Goal: Book appointment/travel/reservation: Book appointment/travel/reservation

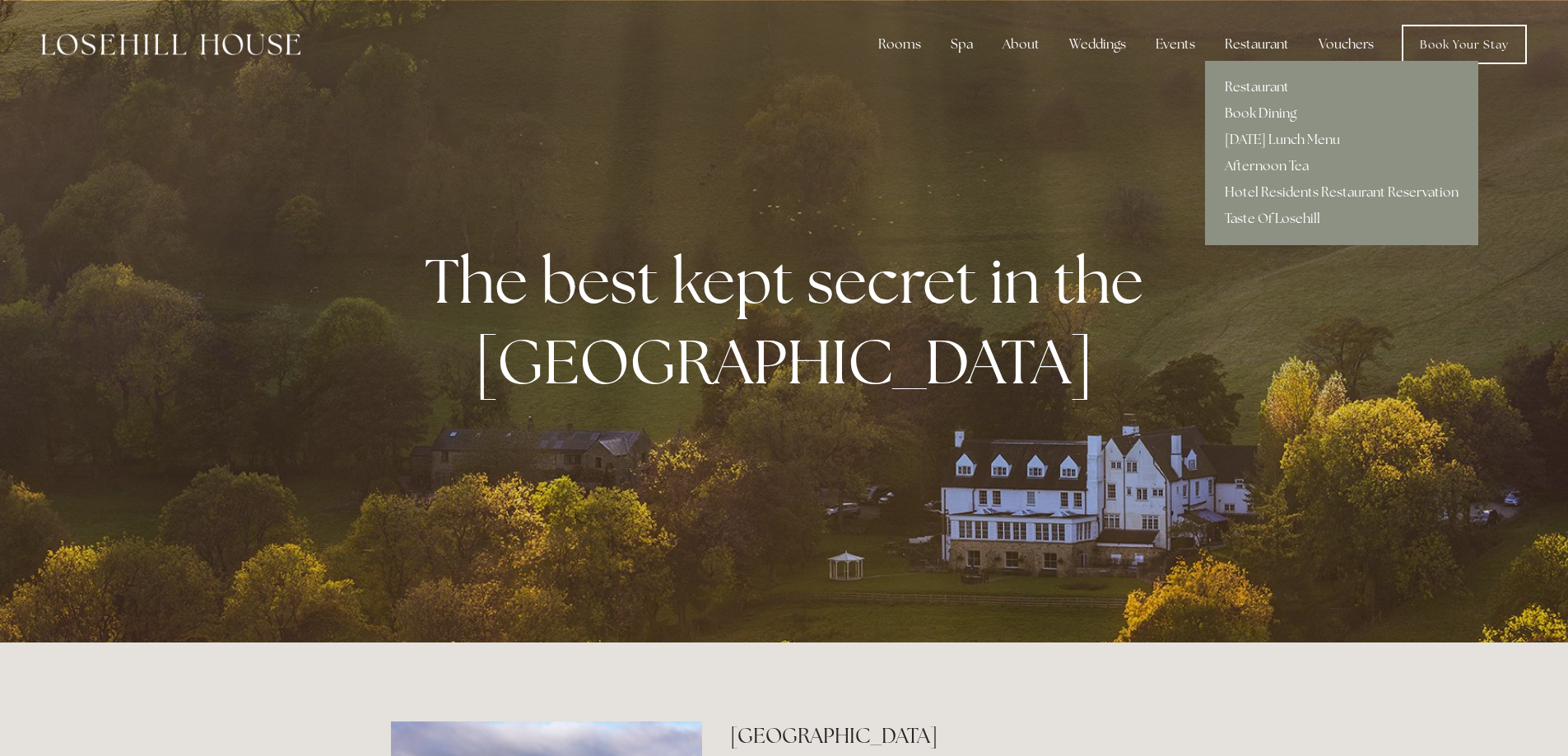
click at [1262, 88] on link "Restaurant" at bounding box center [1340, 87] width 273 height 27
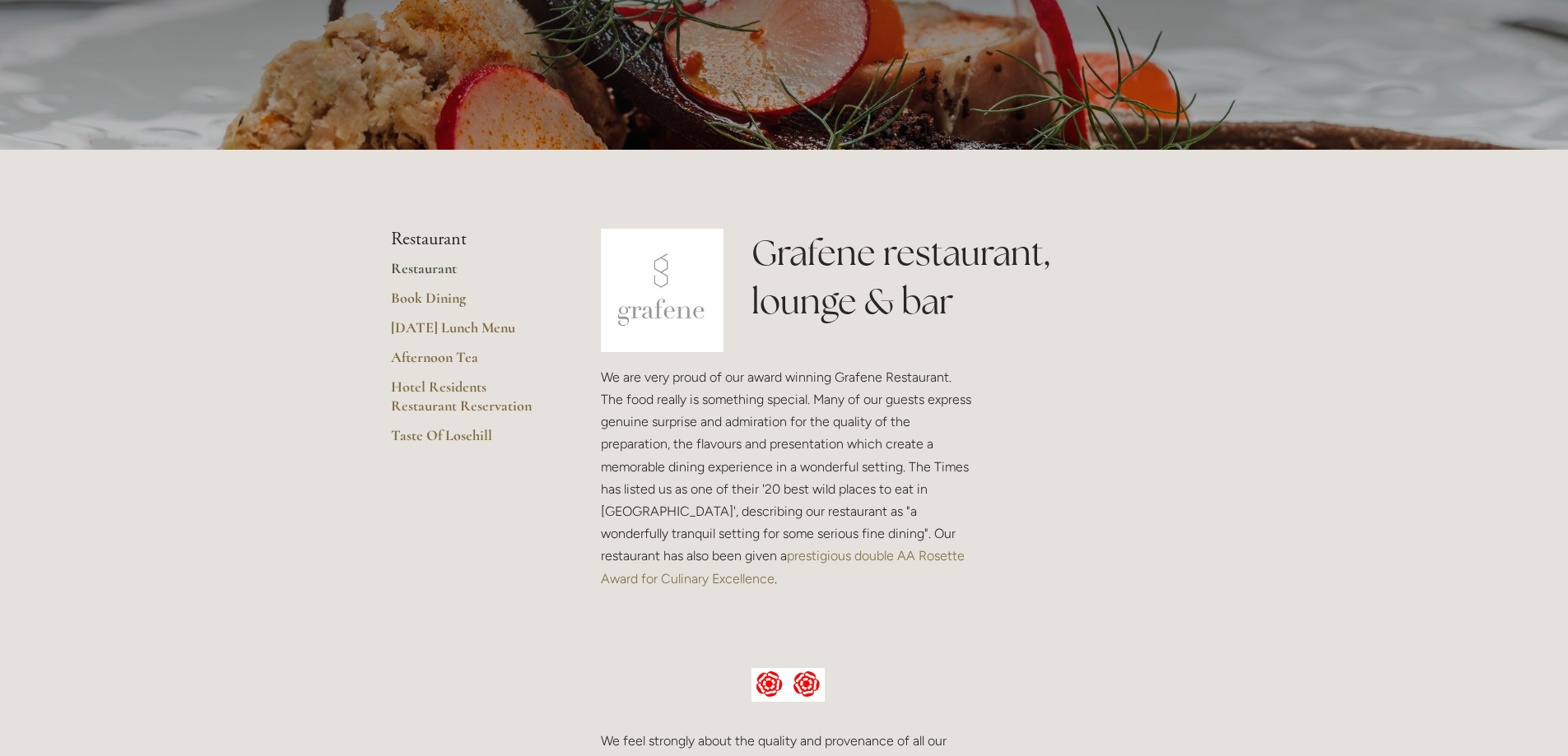
scroll to position [247, 0]
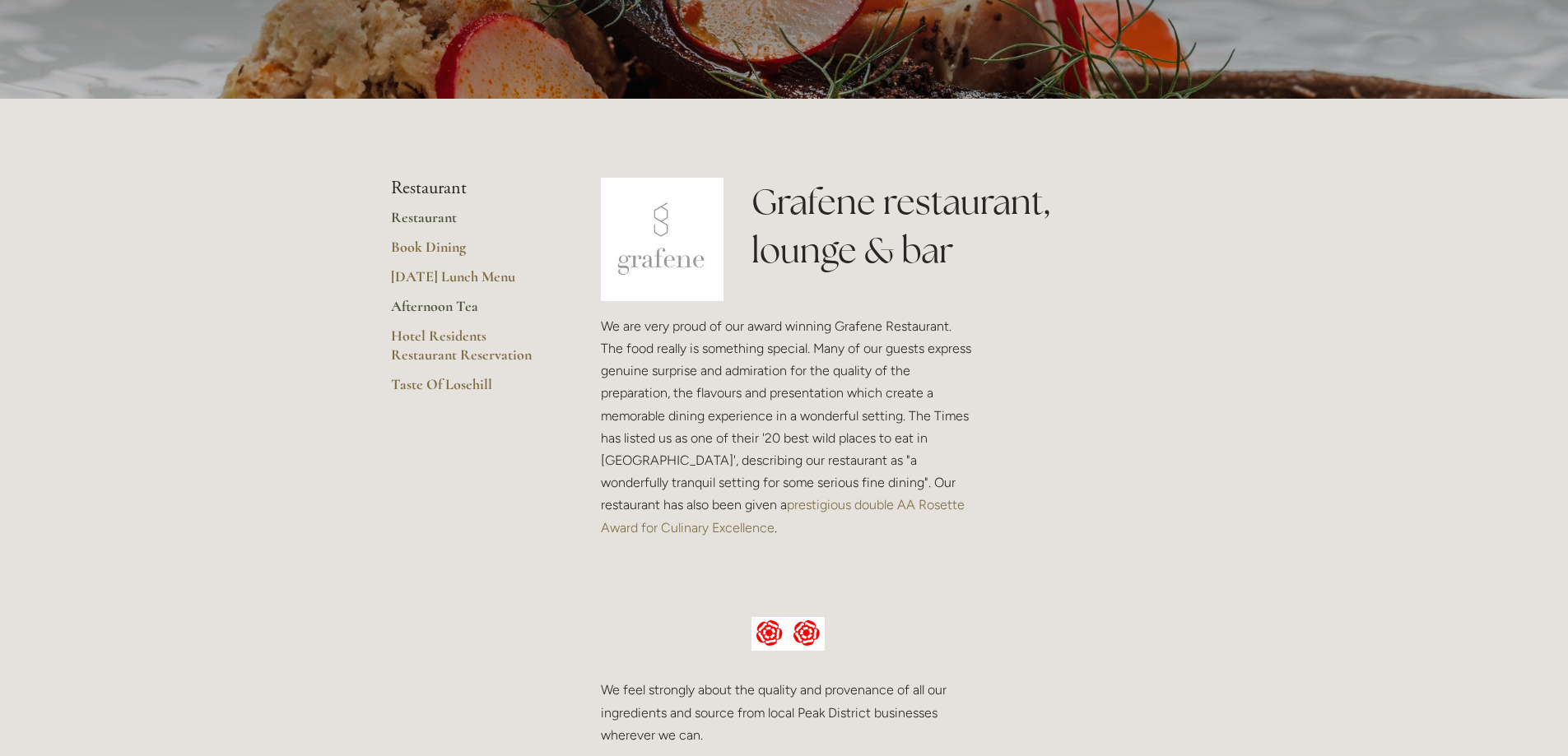
click at [428, 309] on link "Afternoon Tea" at bounding box center [470, 311] width 157 height 30
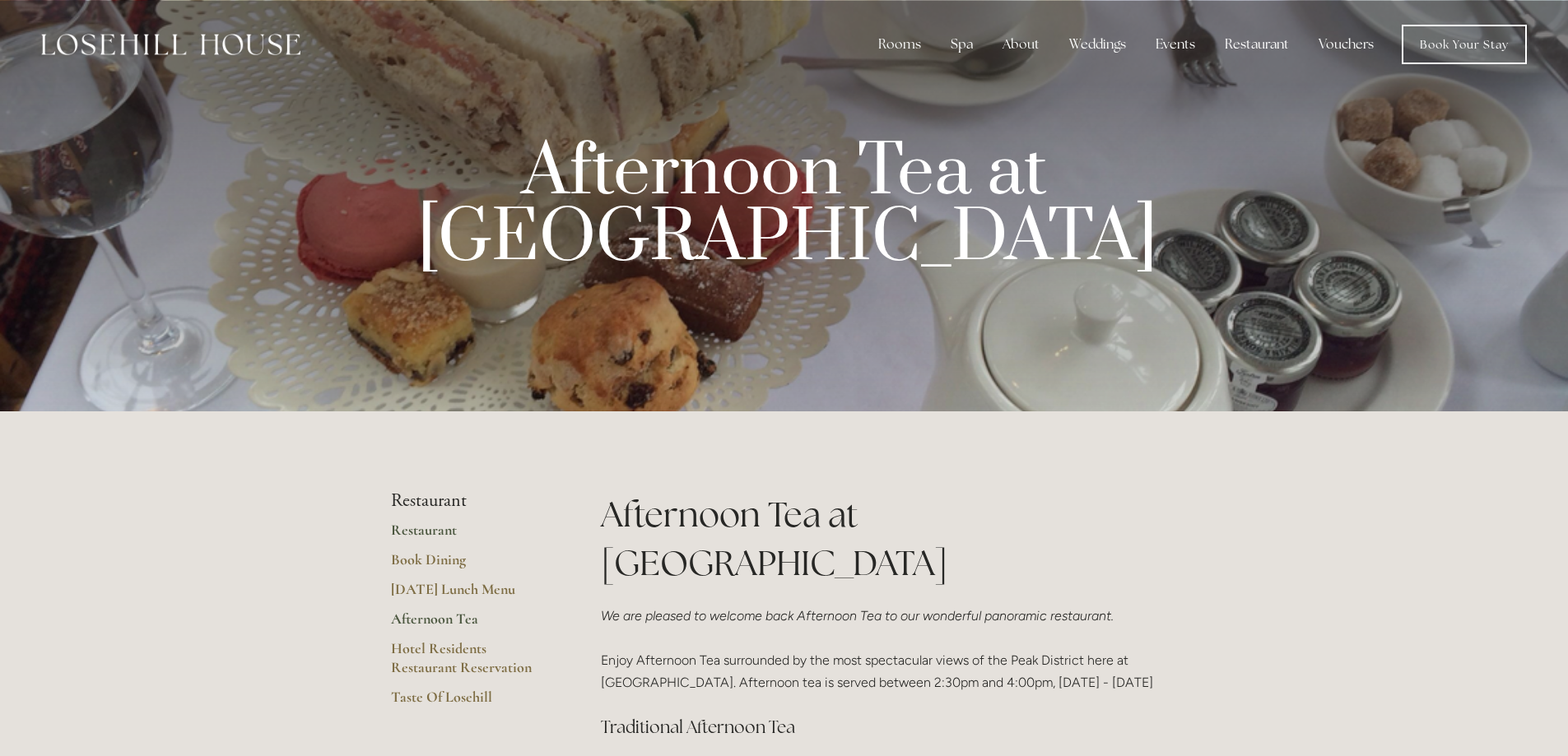
click at [425, 532] on link "Restaurant" at bounding box center [470, 535] width 157 height 30
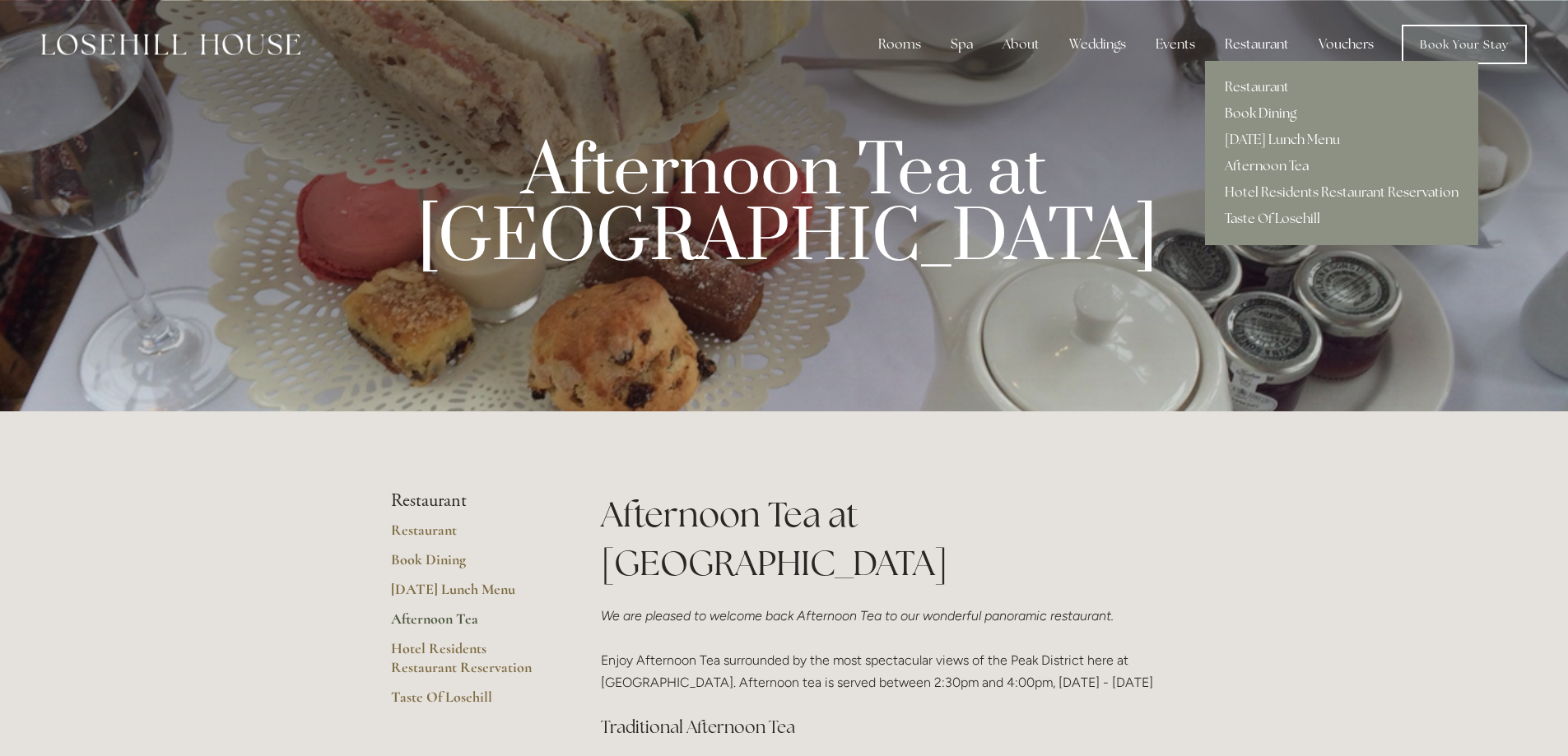
click at [1238, 112] on link "Book Dining" at bounding box center [1340, 113] width 273 height 27
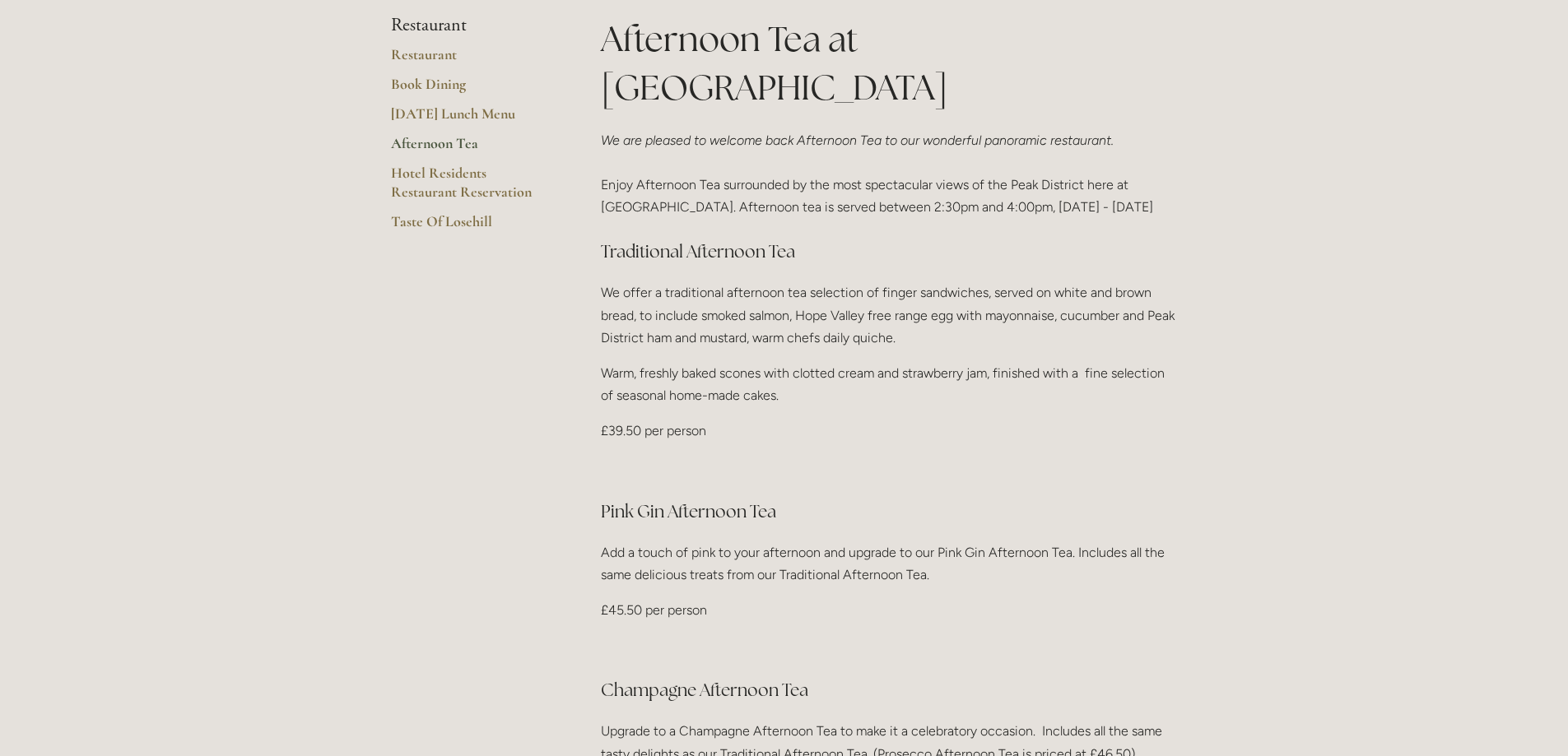
scroll to position [411, 0]
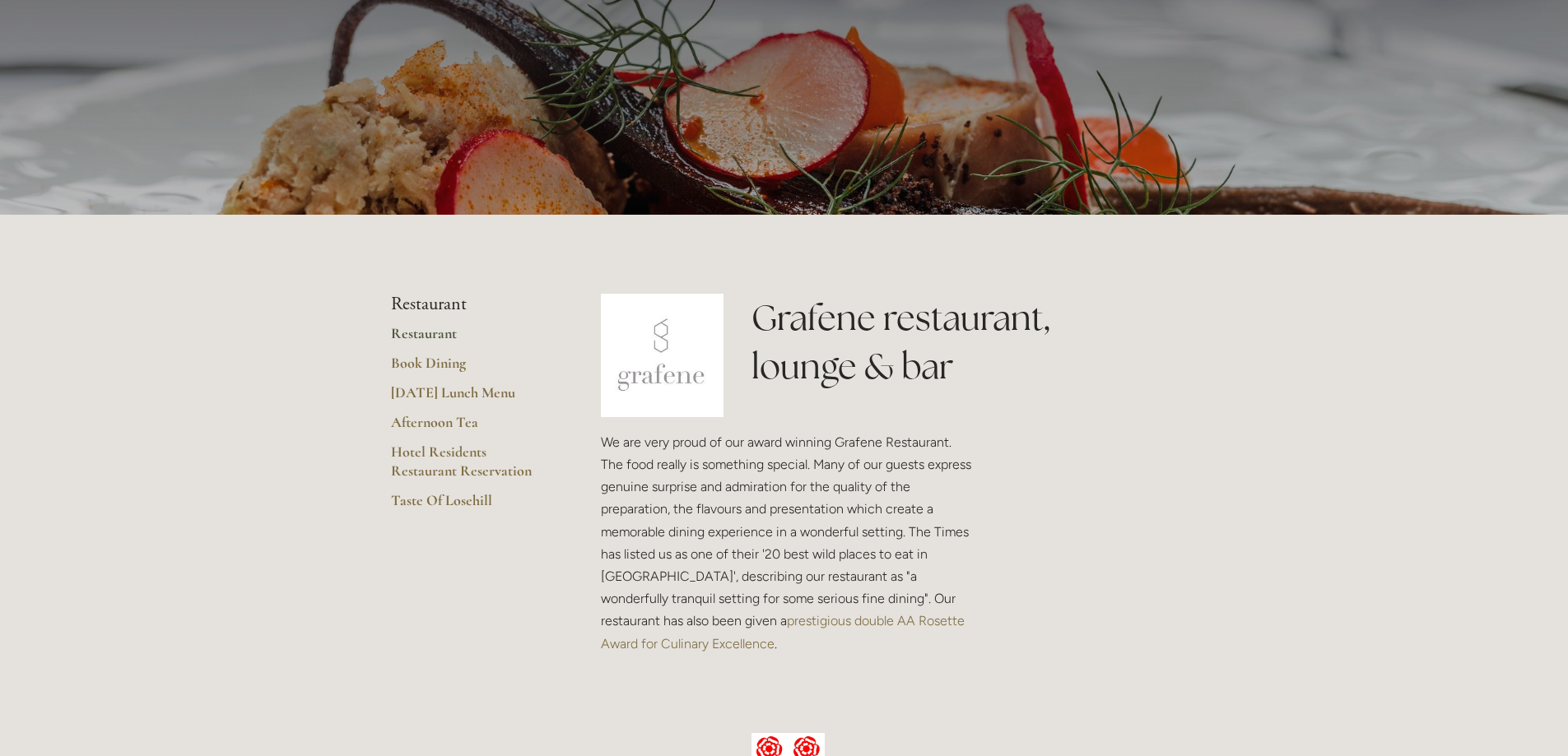
scroll to position [82, 0]
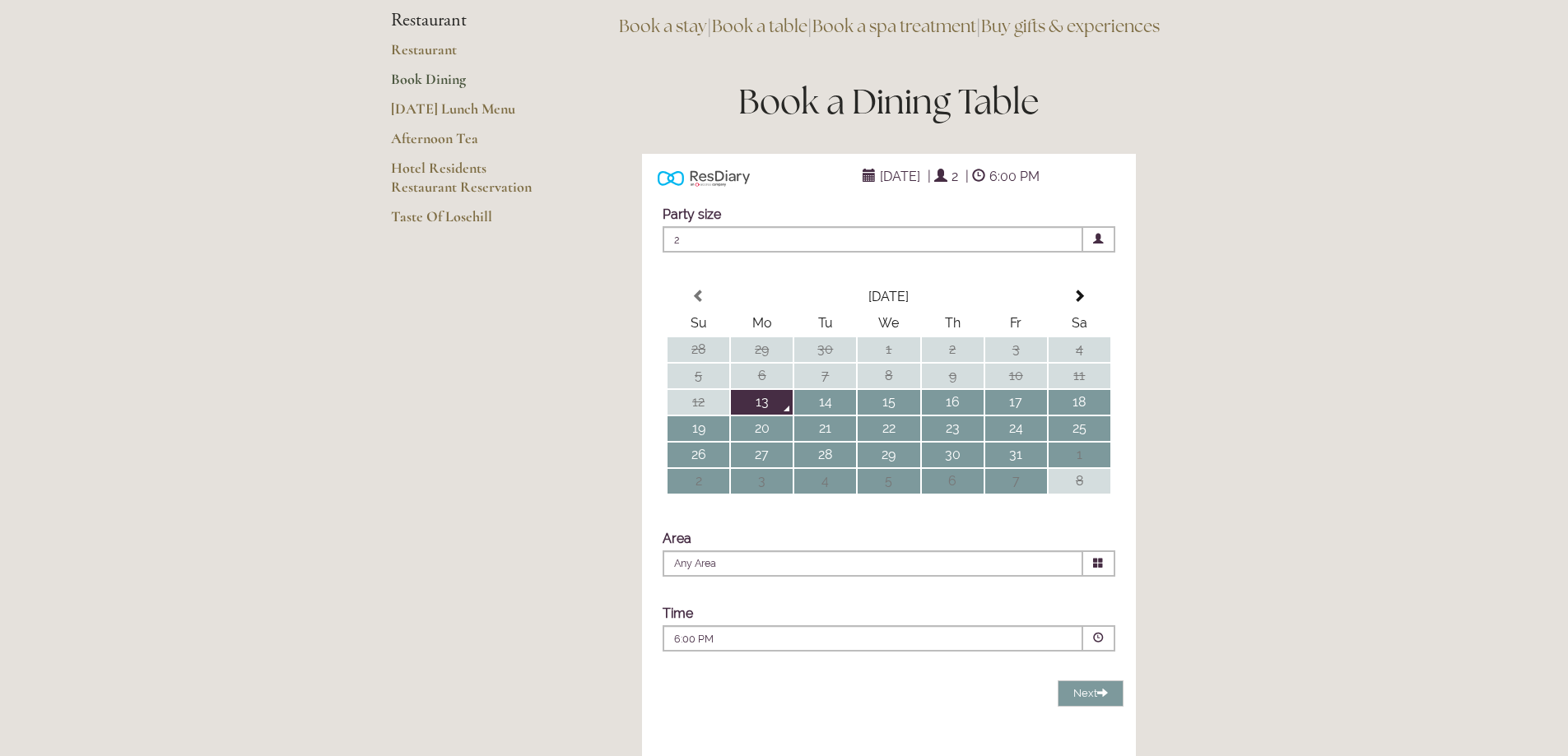
scroll to position [164, 0]
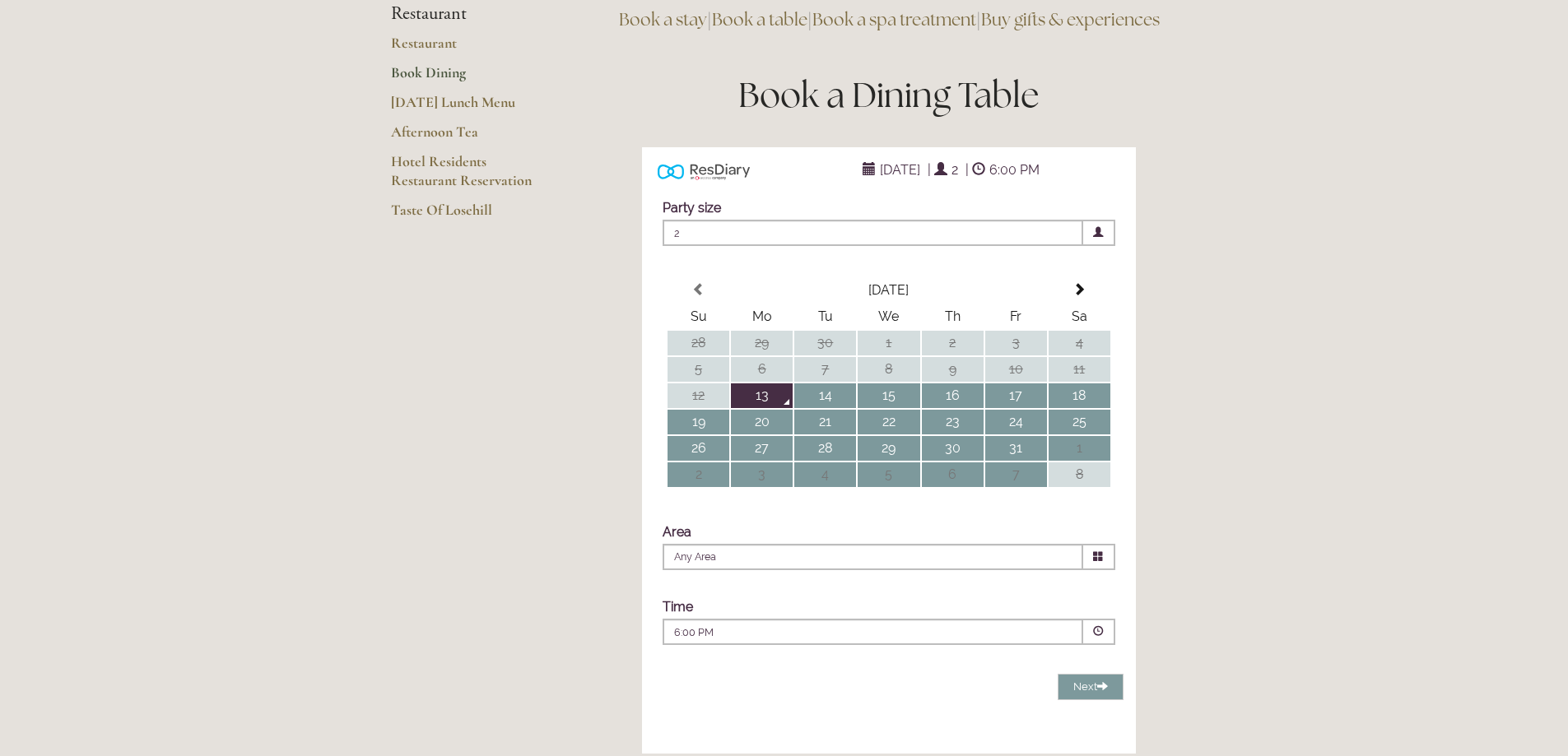
click at [832, 246] on span "2" at bounding box center [873, 233] width 421 height 27
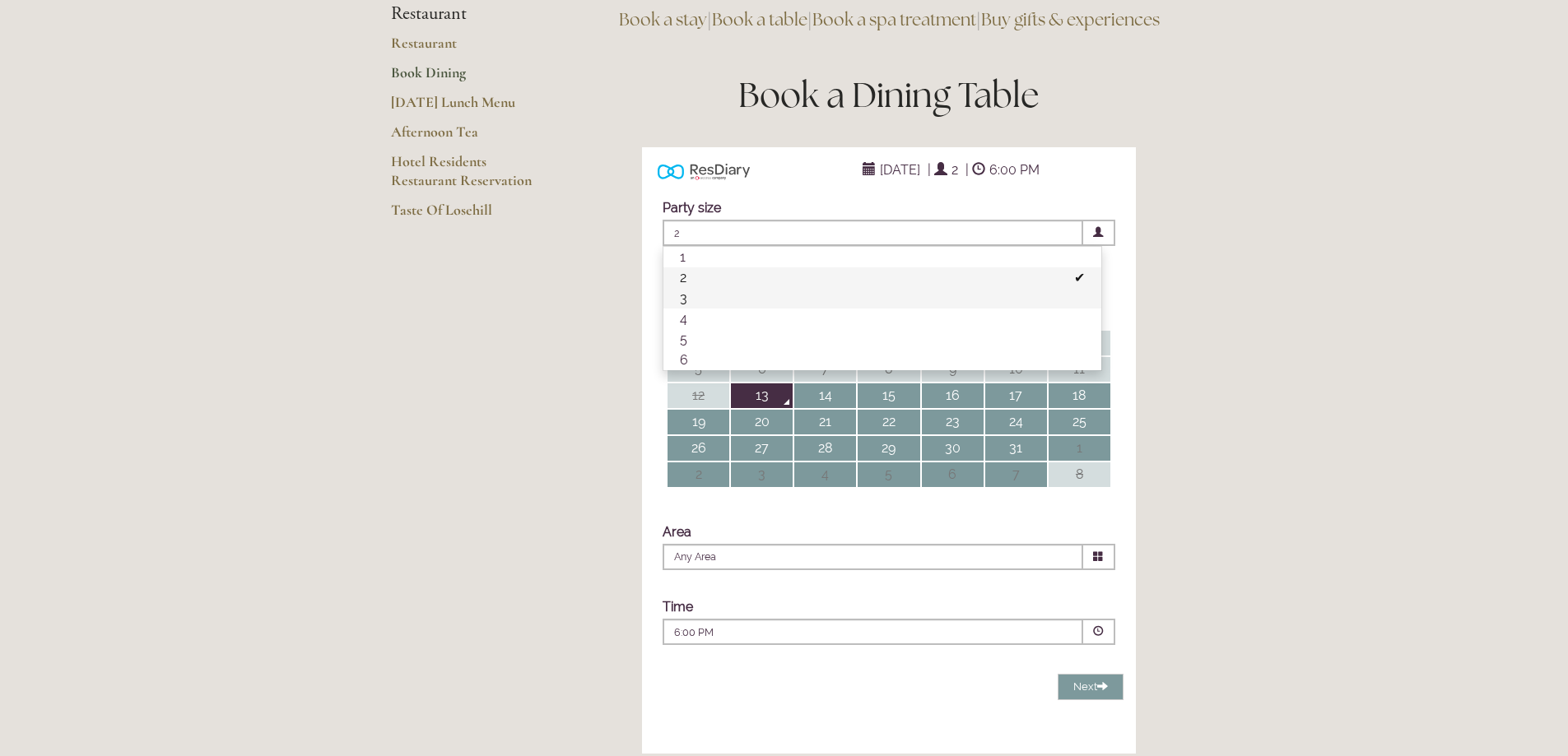
click at [710, 309] on li "3" at bounding box center [882, 298] width 438 height 21
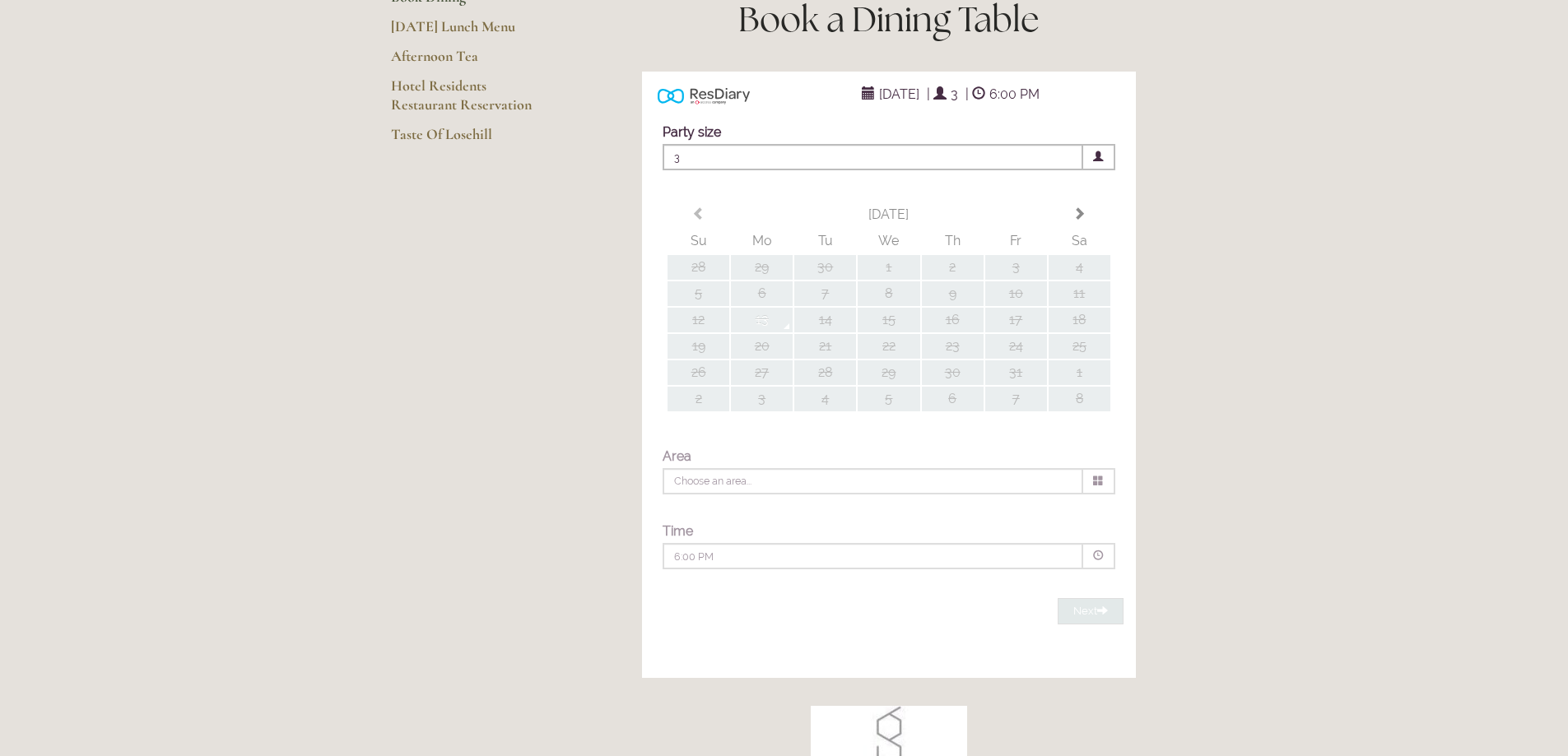
type input "Any Area"
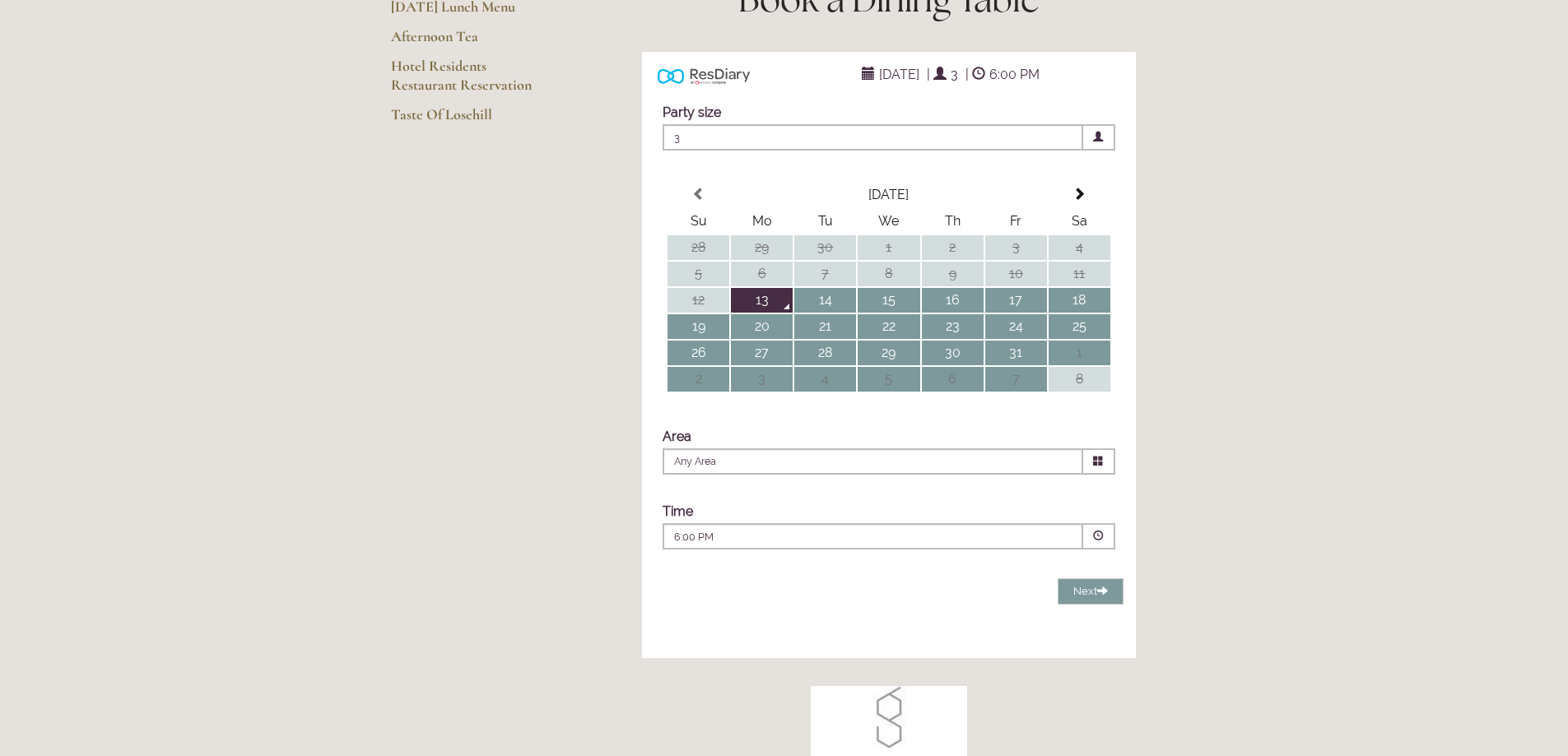
scroll to position [329, 0]
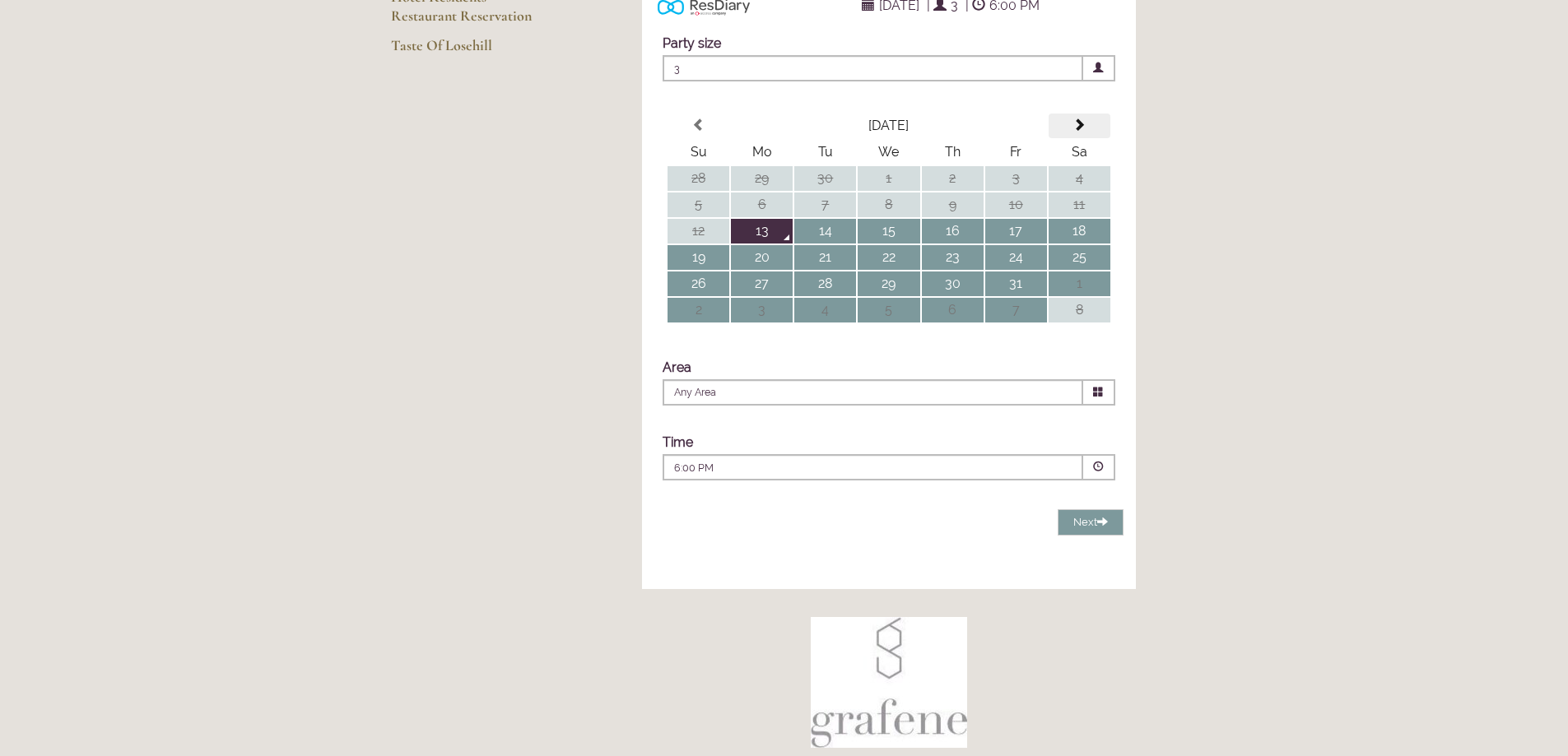
click at [1080, 132] on span at bounding box center [1078, 125] width 13 height 13
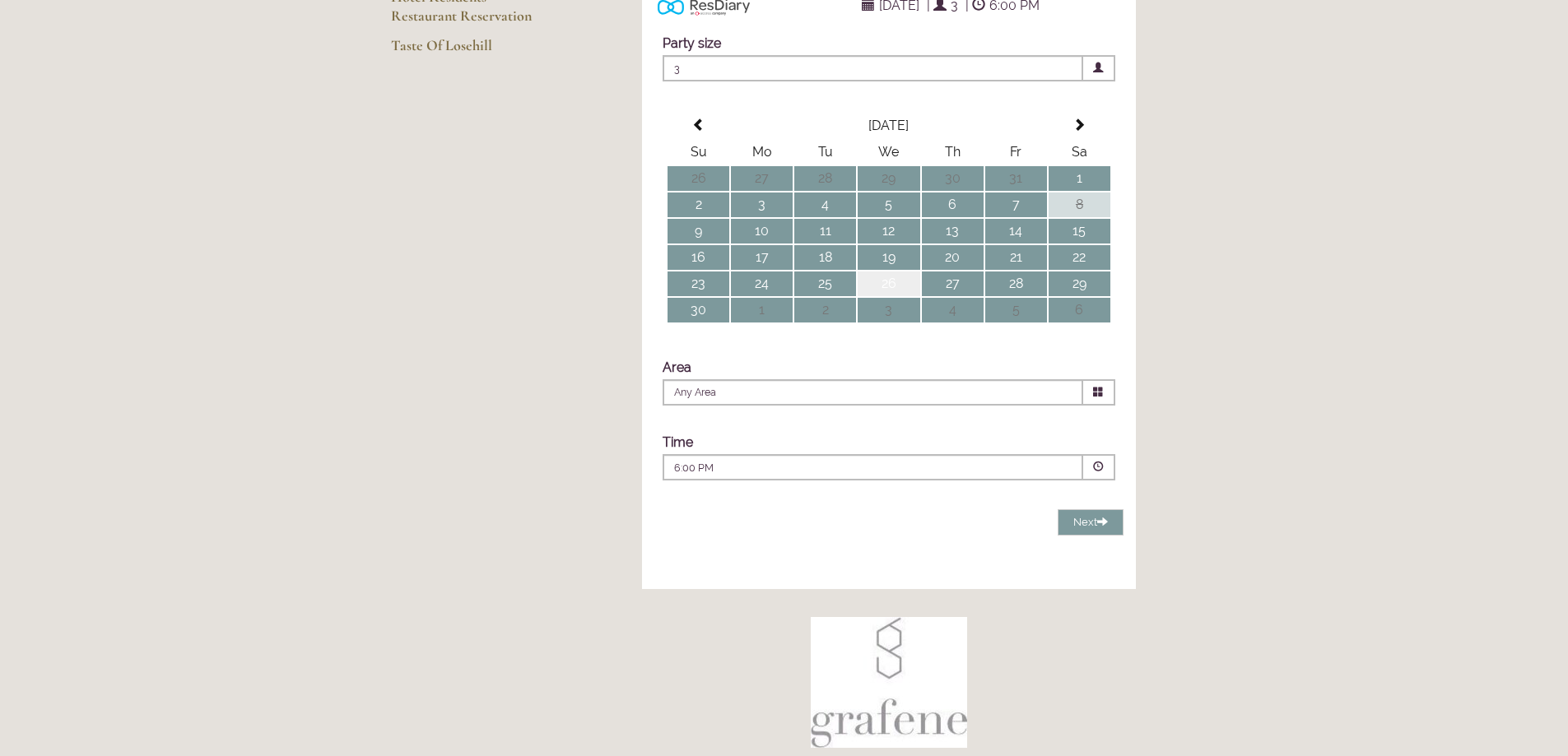
click at [876, 296] on td "26" at bounding box center [888, 283] width 62 height 25
click at [1101, 472] on span at bounding box center [1098, 467] width 11 height 11
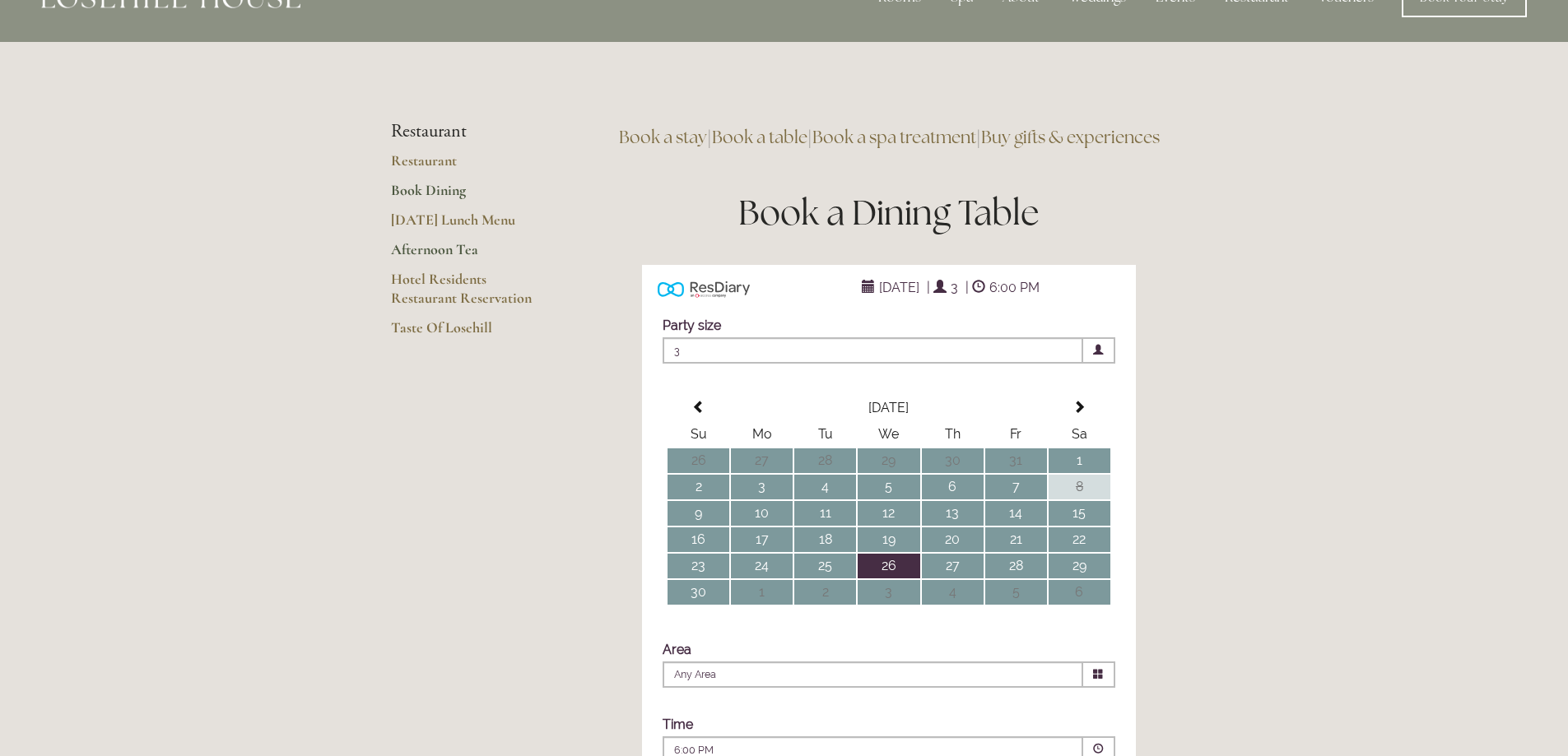
scroll to position [0, 0]
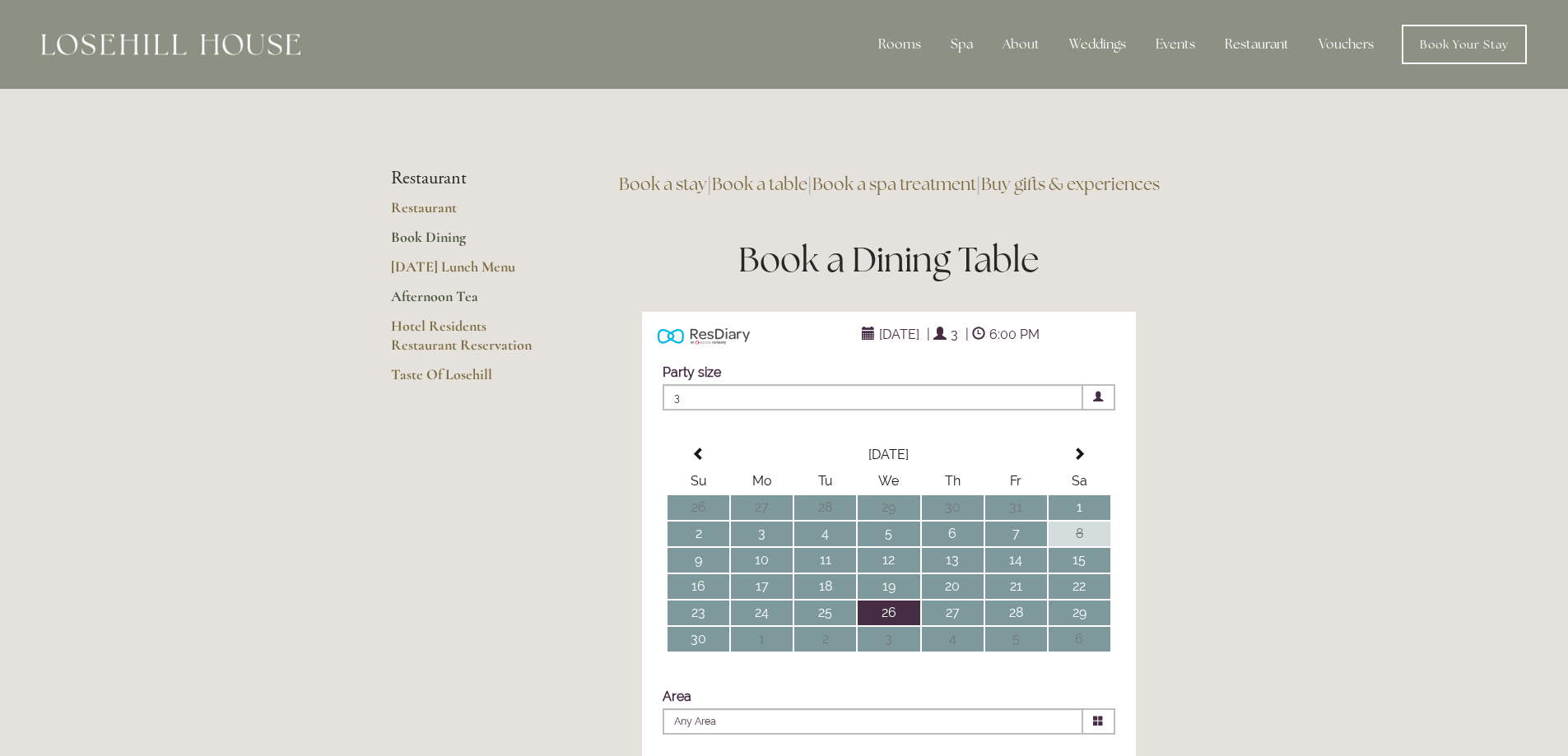
click at [449, 298] on link "Afternoon Tea" at bounding box center [470, 302] width 157 height 30
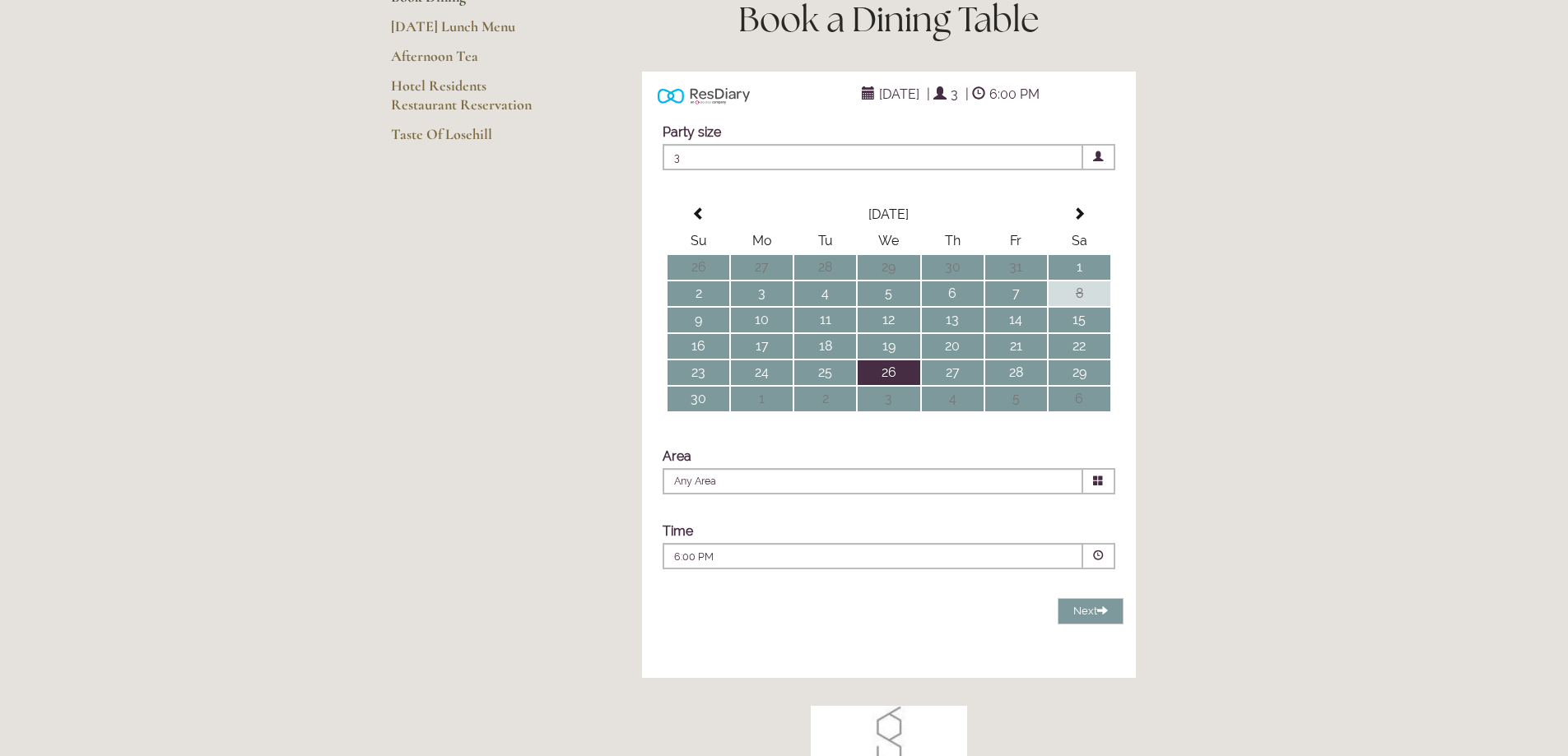
scroll to position [247, 0]
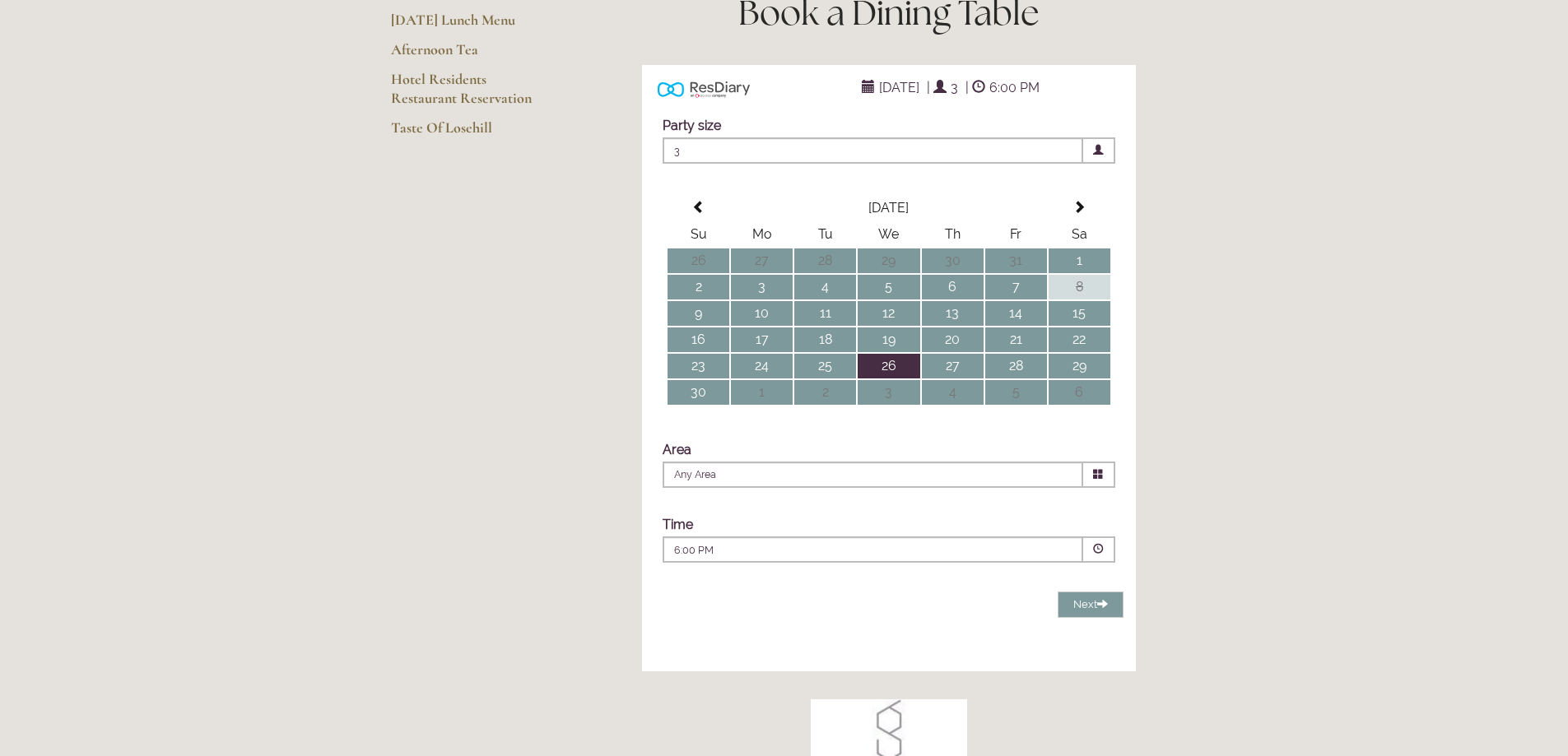
click at [1102, 554] on span at bounding box center [1098, 549] width 11 height 11
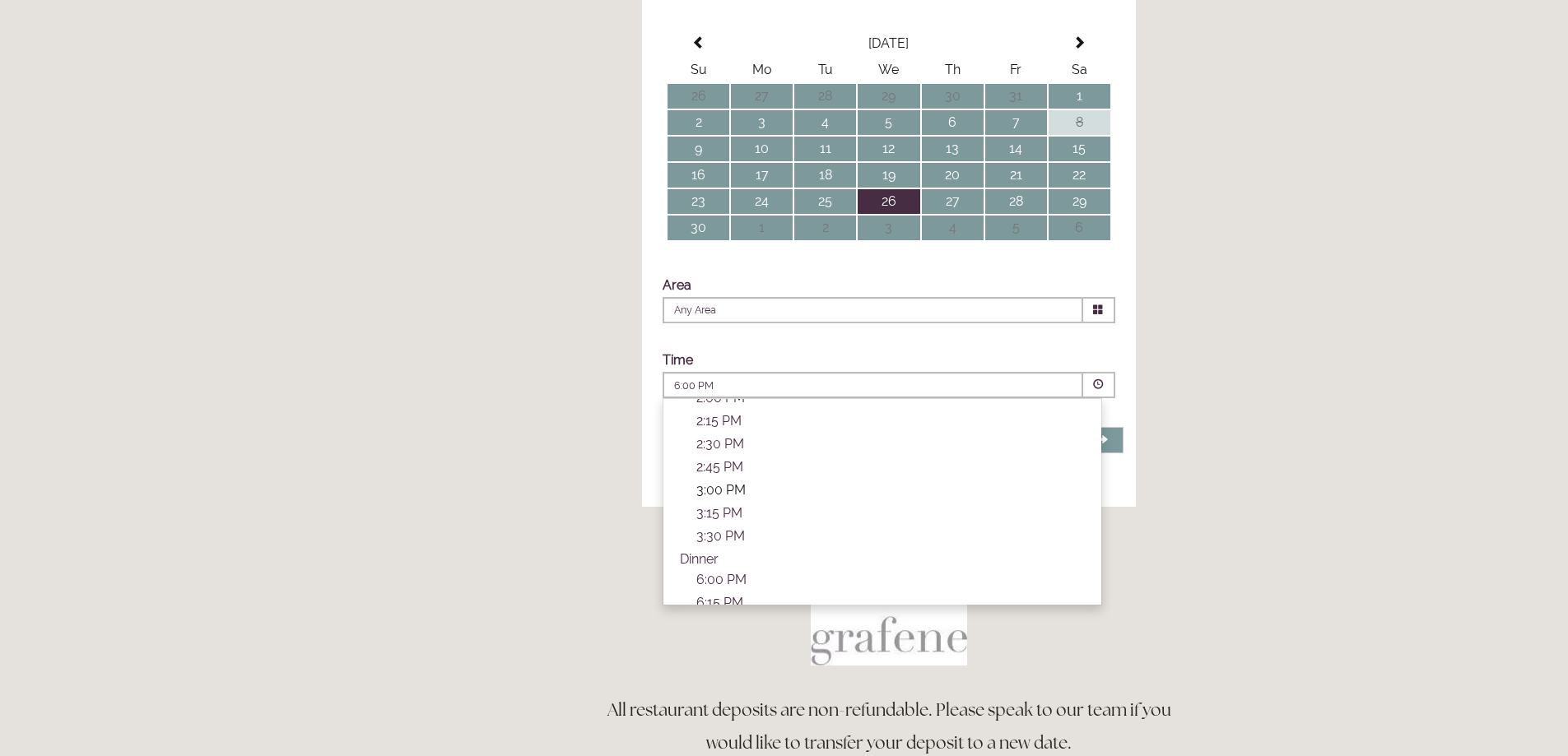
scroll to position [346, 0]
click at [723, 481] on p "2:30 PM" at bounding box center [891, 473] width 388 height 15
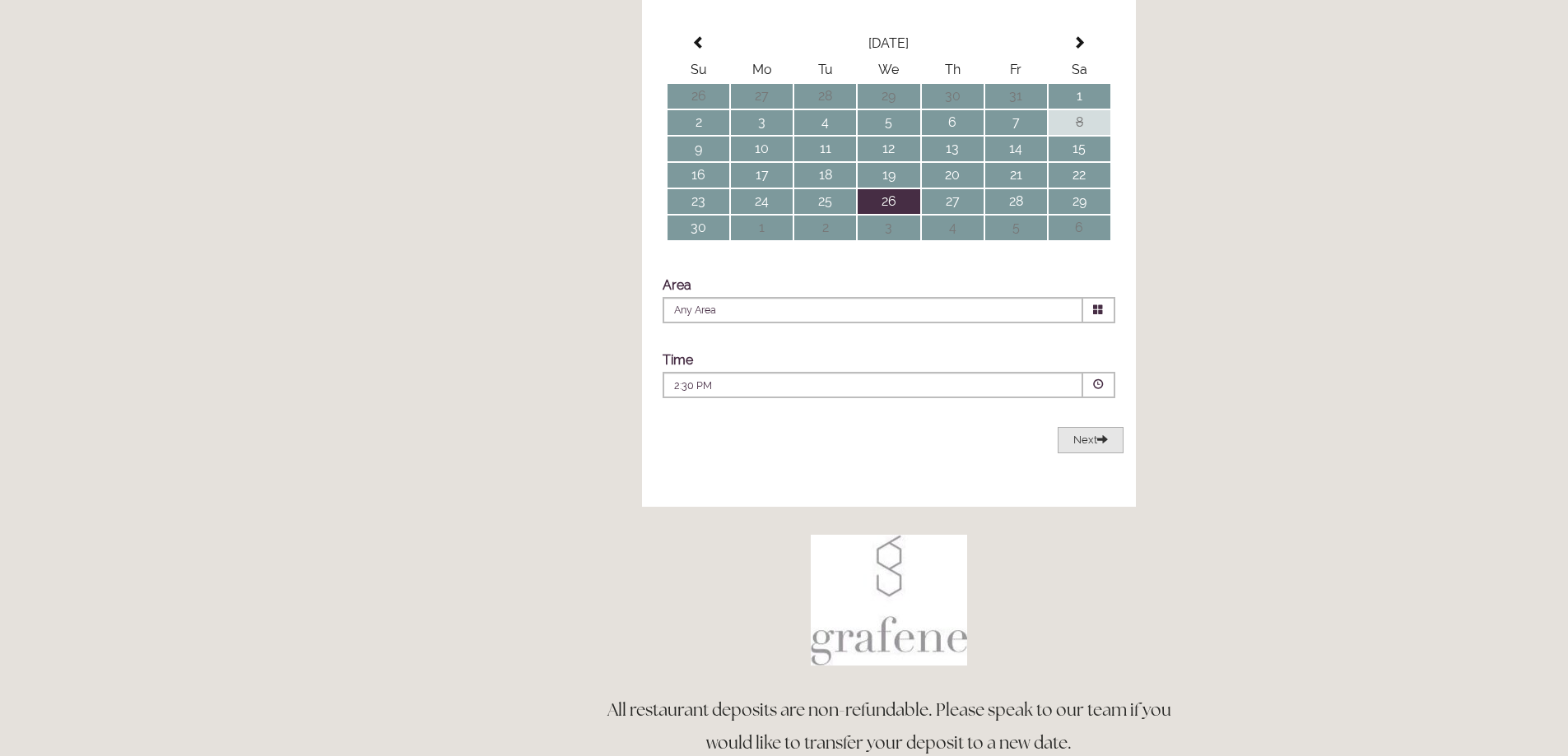
click at [1085, 454] on button "Next Loading..." at bounding box center [1090, 440] width 66 height 27
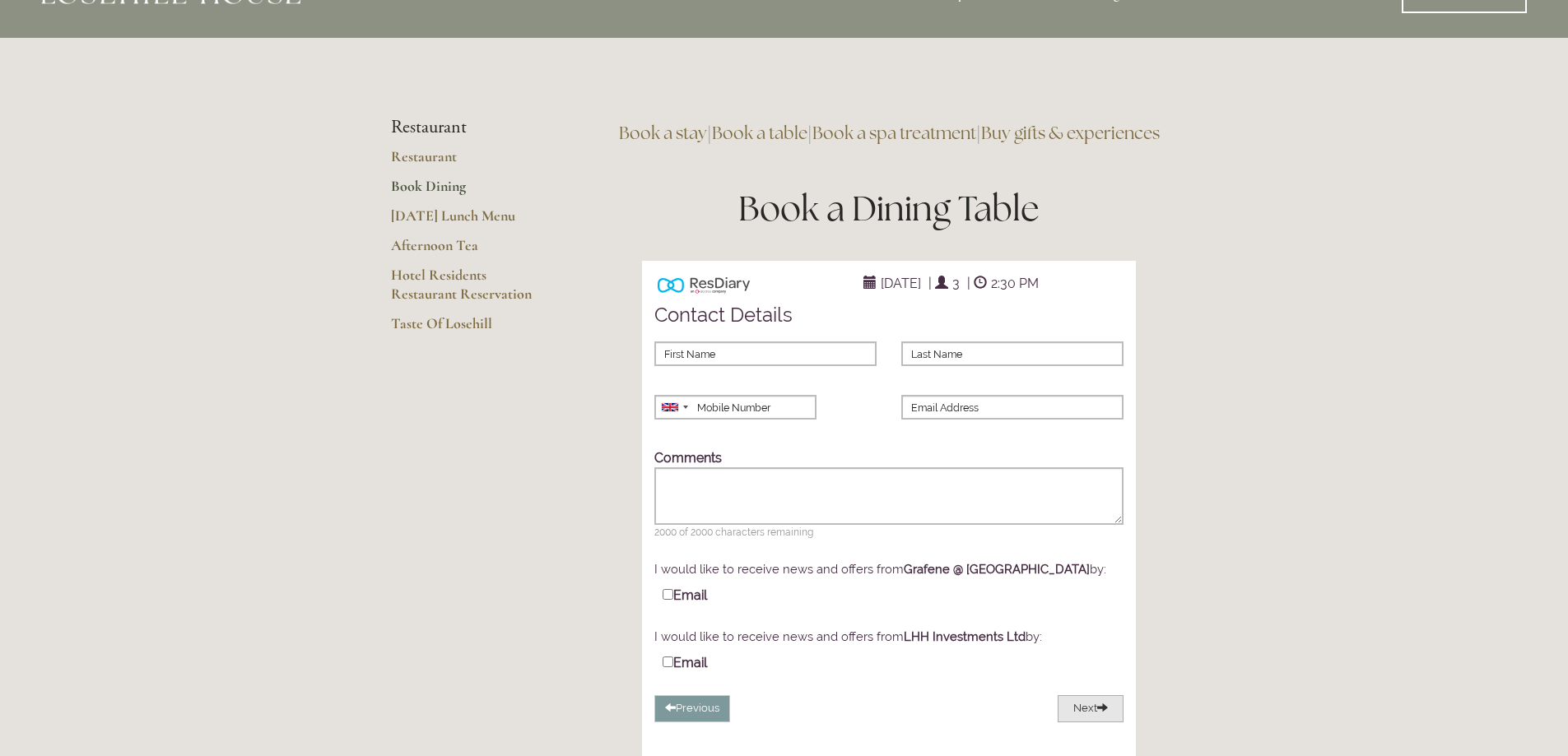
scroll to position [0, 0]
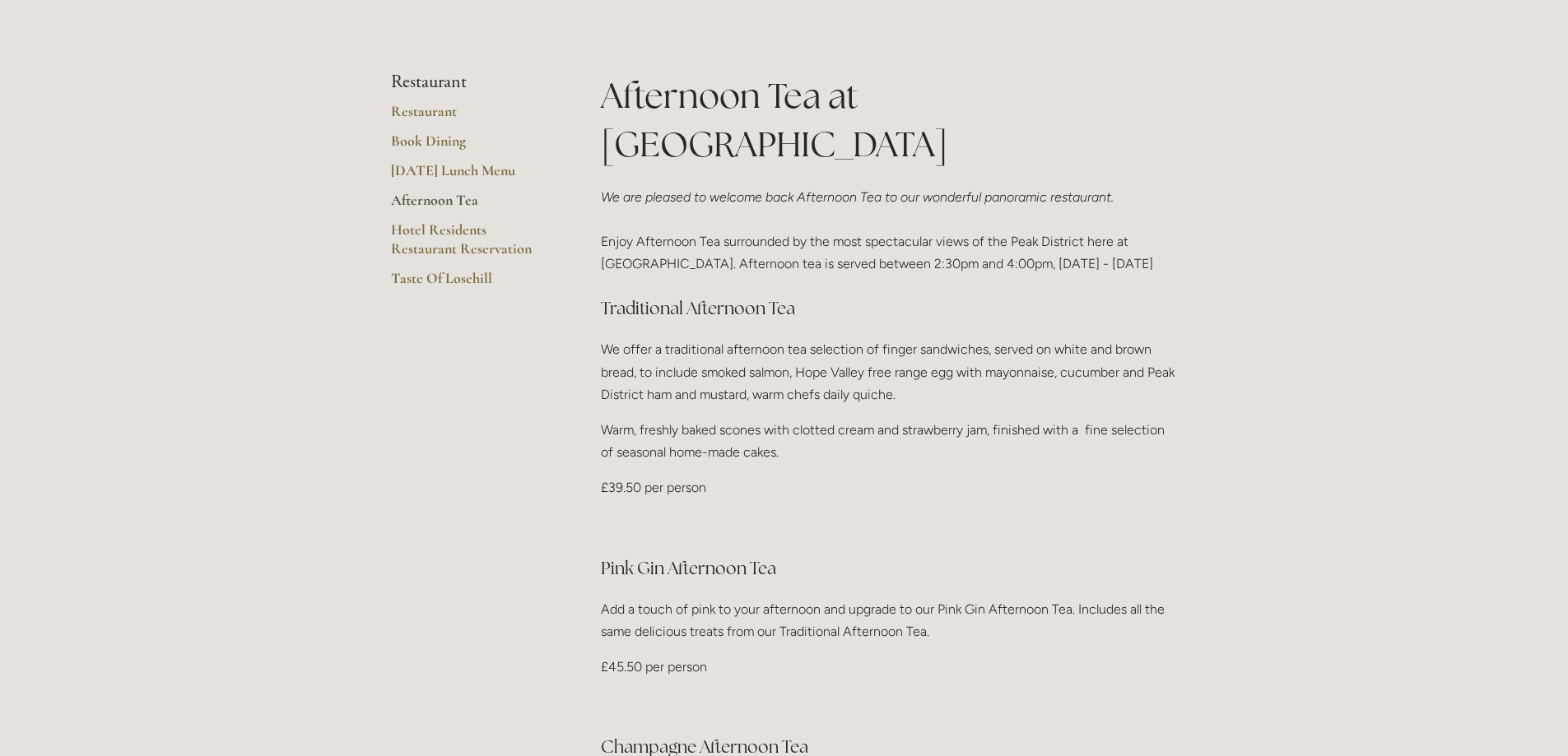
scroll to position [411, 0]
